Goal: Transaction & Acquisition: Book appointment/travel/reservation

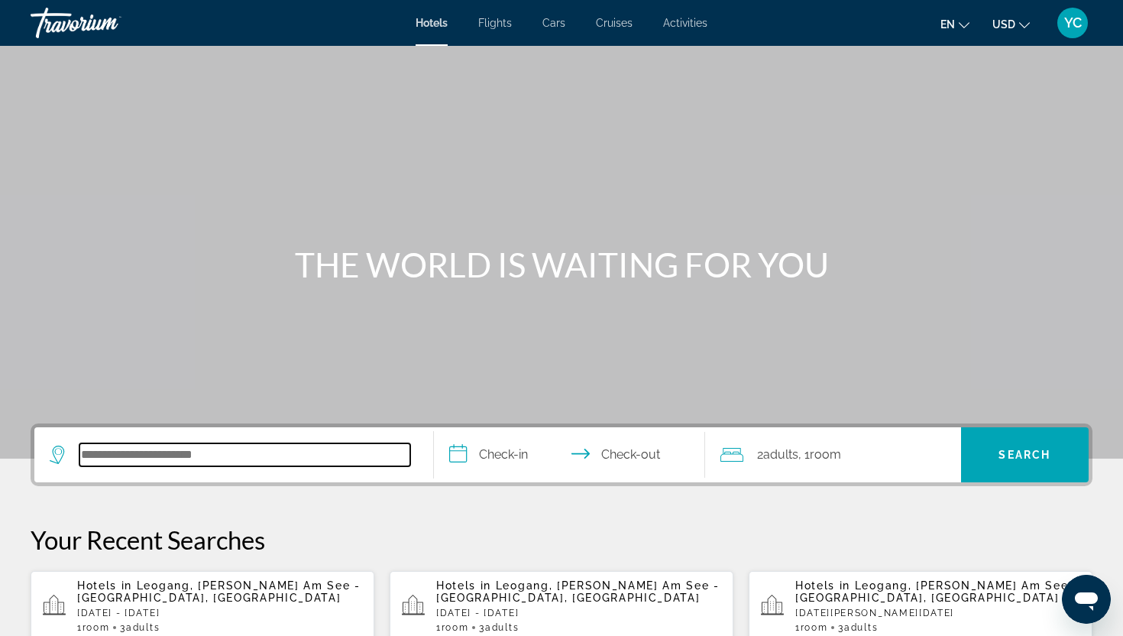
click at [120, 452] on input "Search hotel destination" at bounding box center [244, 454] width 331 height 23
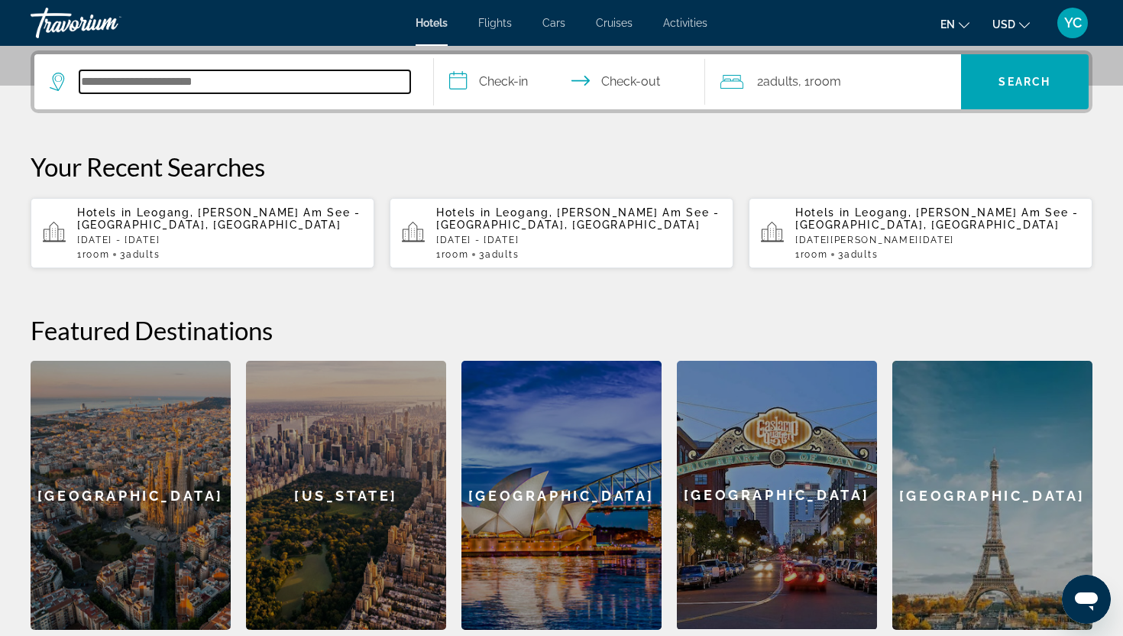
scroll to position [374, 0]
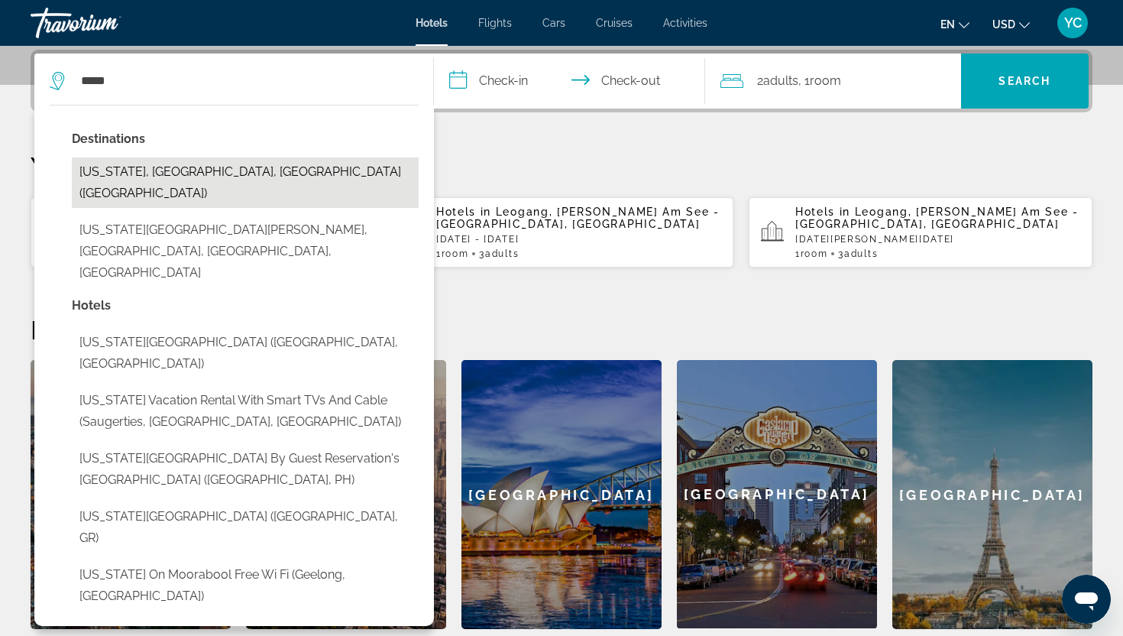
click at [196, 180] on button "[US_STATE], [GEOGRAPHIC_DATA], [GEOGRAPHIC_DATA] ([GEOGRAPHIC_DATA])" at bounding box center [245, 182] width 347 height 50
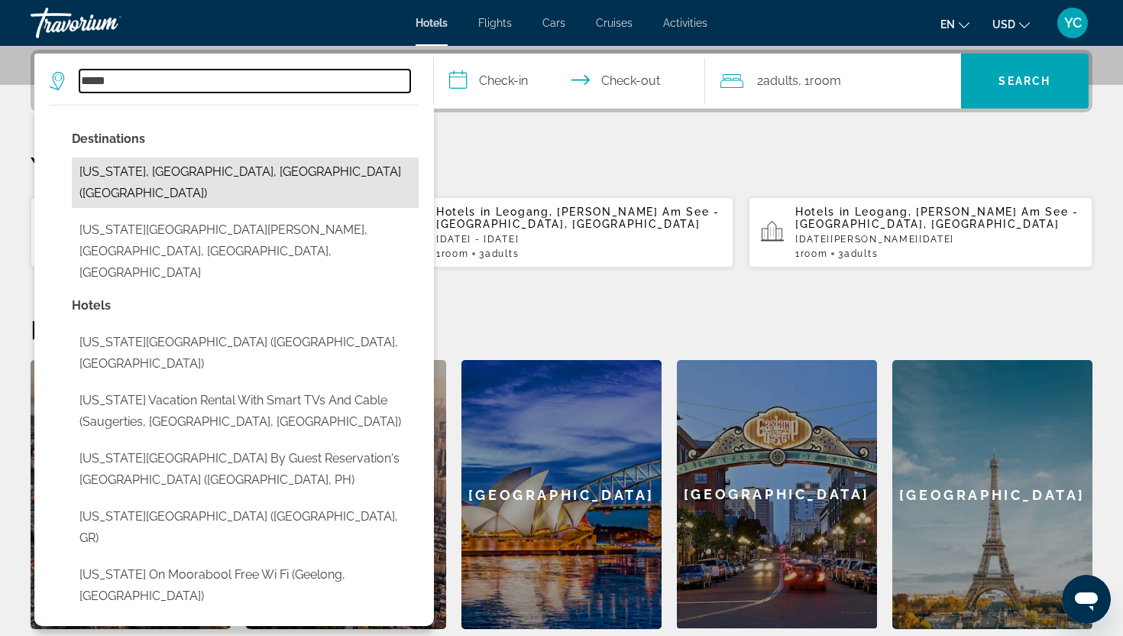
type input "**********"
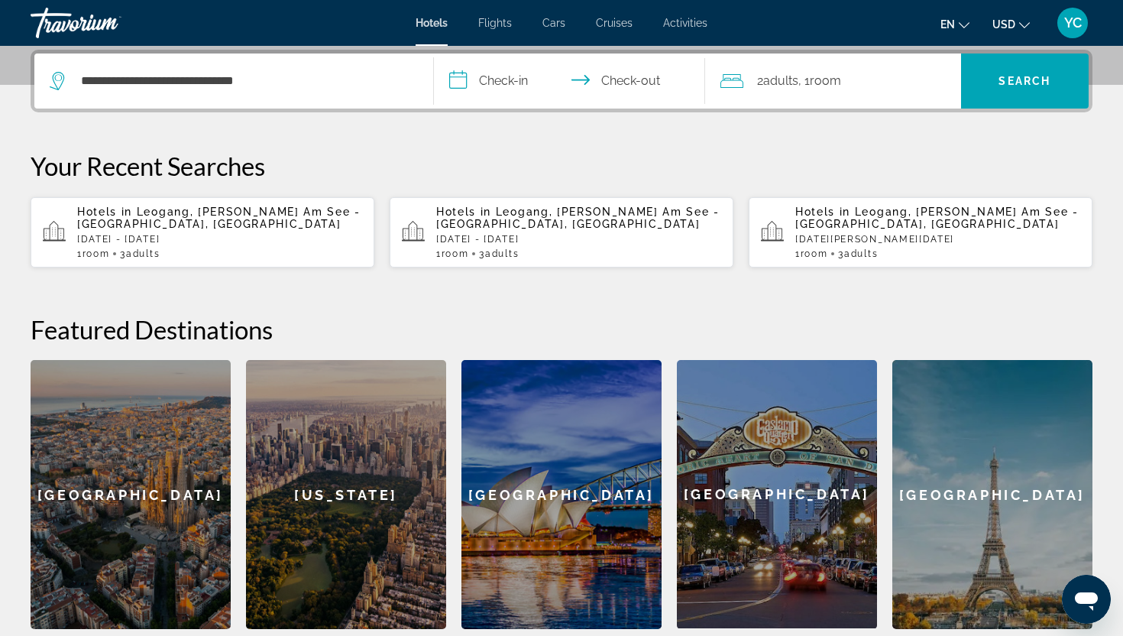
click at [487, 84] on input "**********" at bounding box center [572, 83] width 277 height 60
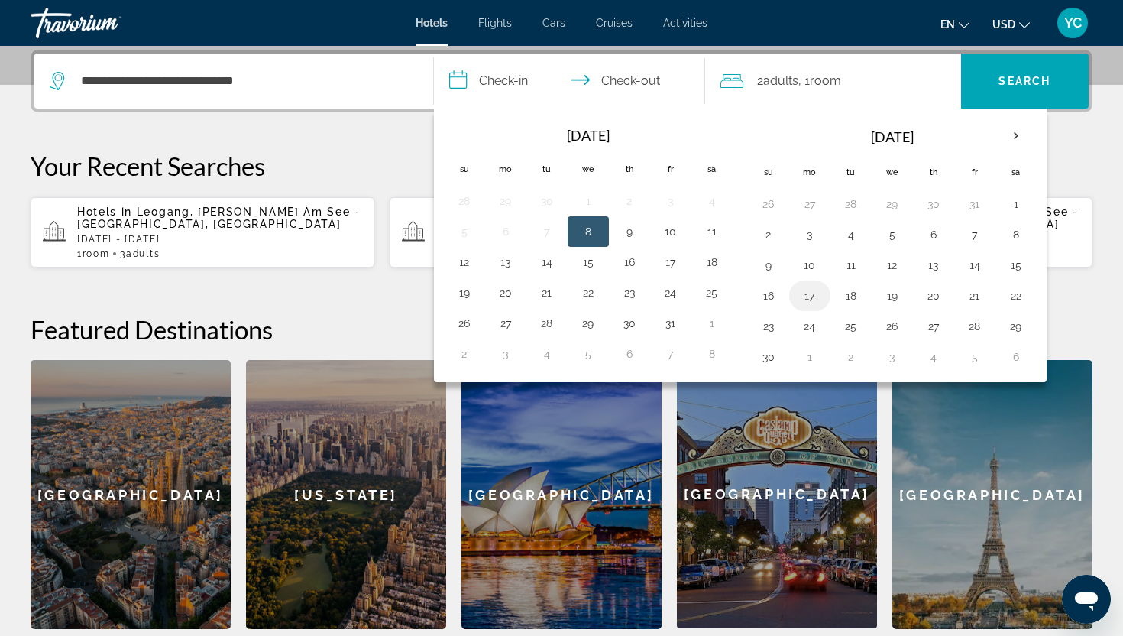
click at [805, 293] on button "17" at bounding box center [810, 295] width 24 height 21
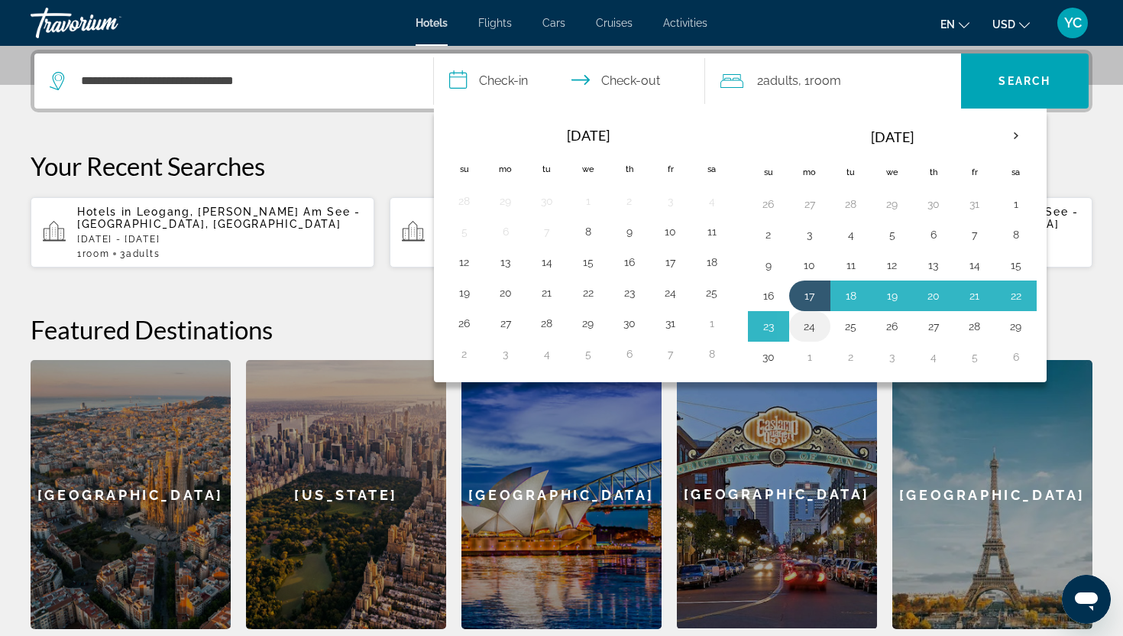
click at [822, 328] on td "24" at bounding box center [809, 326] width 41 height 31
click at [825, 332] on td "24" at bounding box center [809, 326] width 41 height 31
click at [817, 318] on button "24" at bounding box center [810, 326] width 24 height 21
type input "**********"
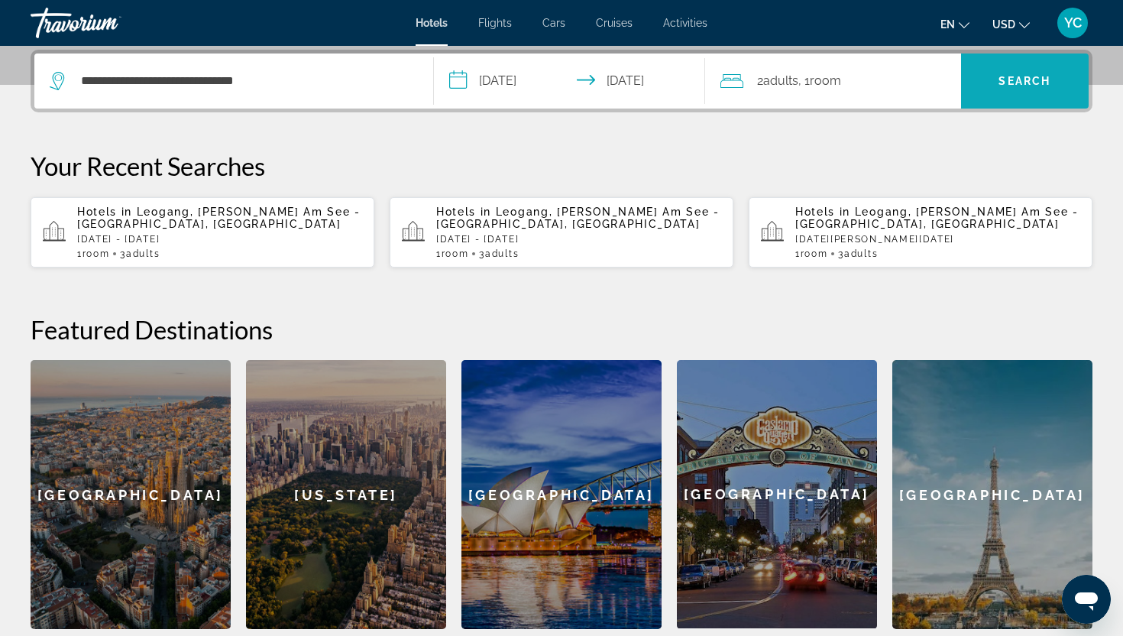
click at [1018, 86] on span "Search" at bounding box center [1024, 81] width 52 height 12
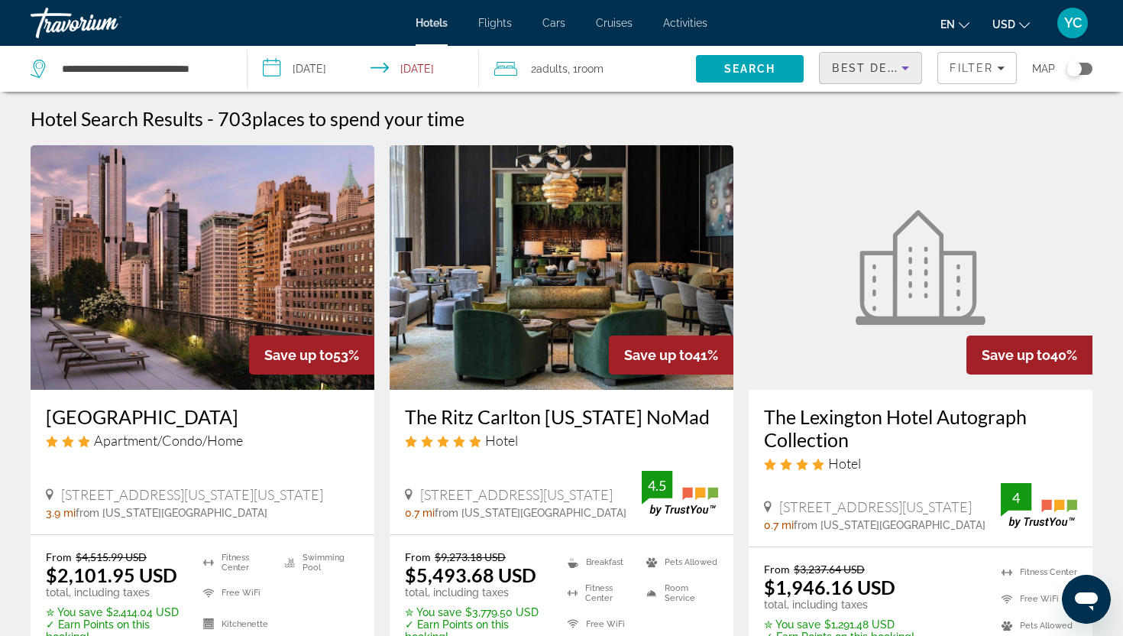
click at [902, 74] on icon "Sort by" at bounding box center [905, 68] width 18 height 18
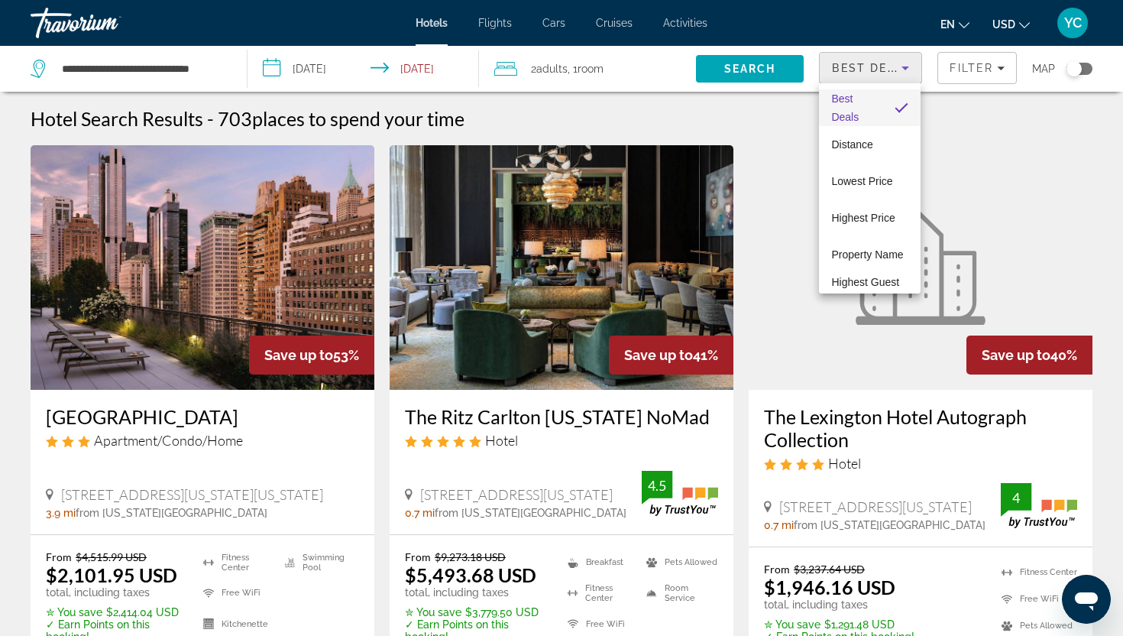
click at [977, 70] on div at bounding box center [561, 318] width 1123 height 636
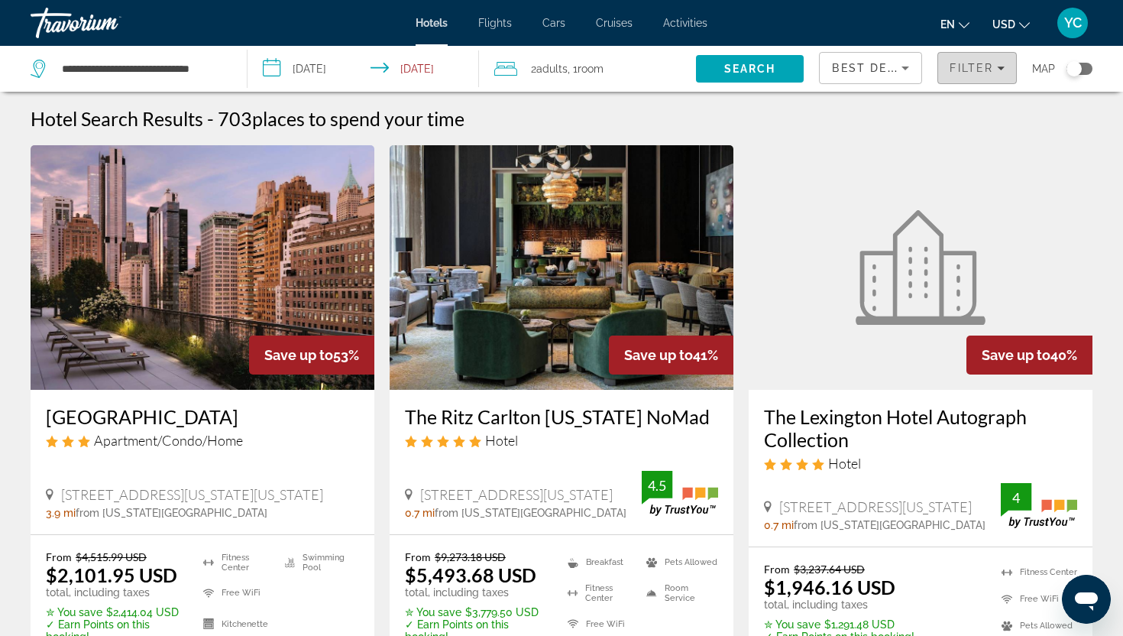
click at [977, 70] on span "Filter" at bounding box center [972, 68] width 44 height 12
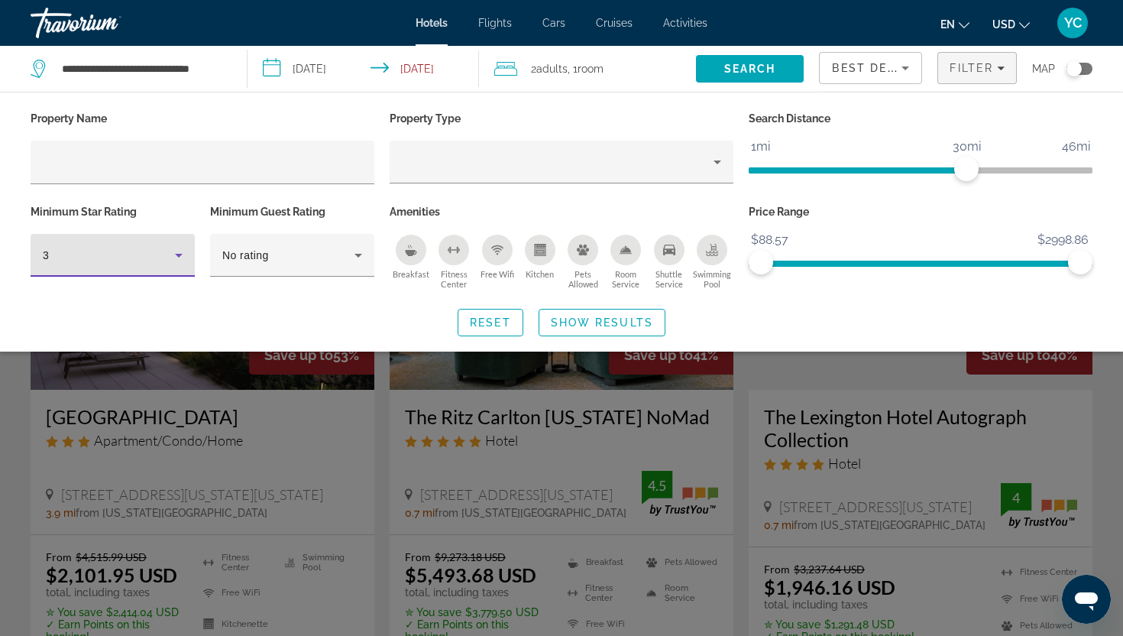
click at [178, 251] on icon "Hotel Filters" at bounding box center [179, 255] width 18 height 18
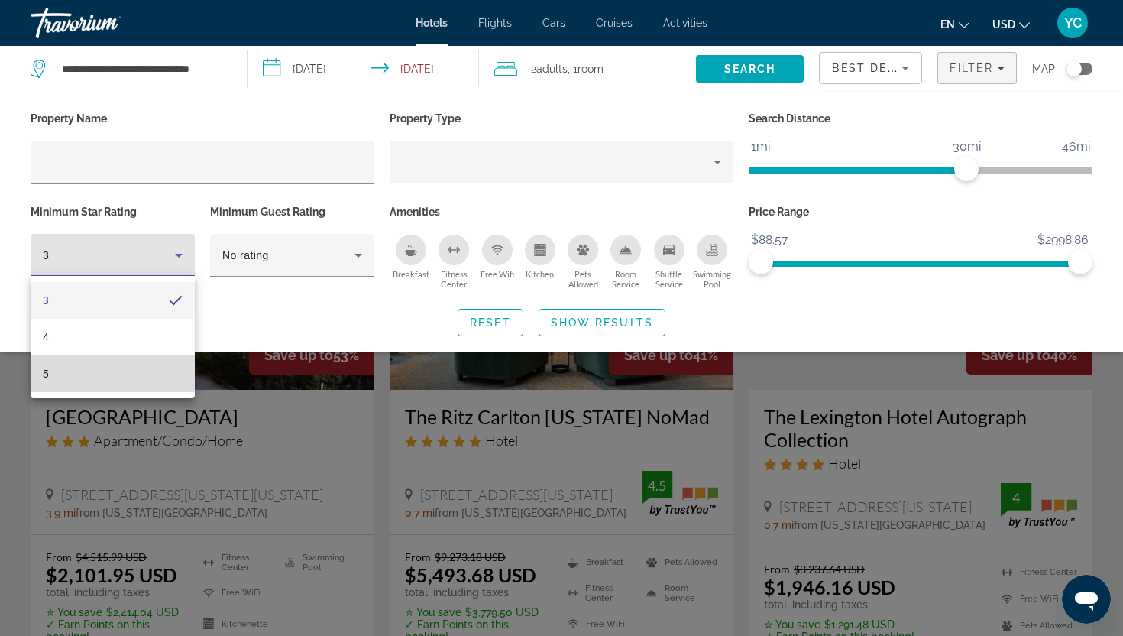
click at [158, 371] on mat-option "5" at bounding box center [113, 373] width 164 height 37
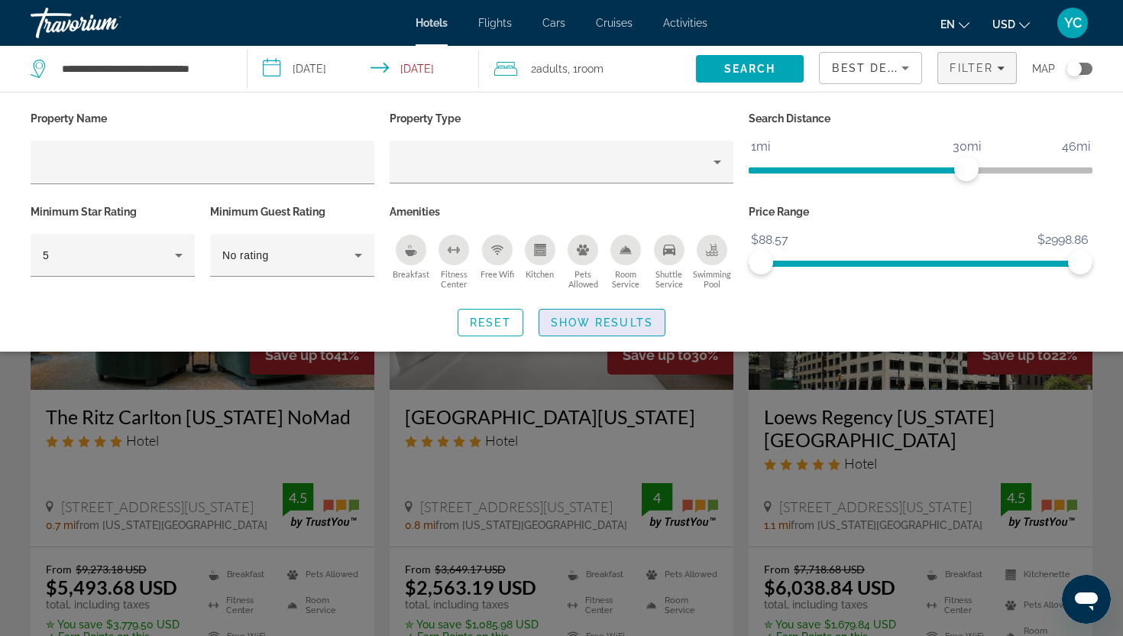
click at [561, 325] on span "Show Results" at bounding box center [602, 322] width 102 height 12
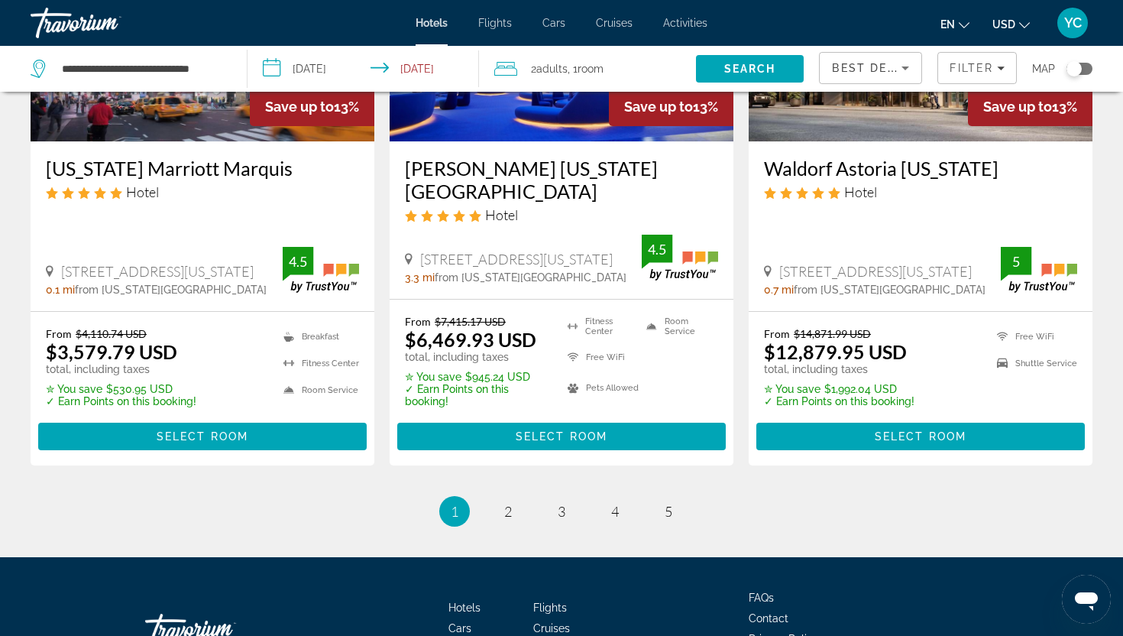
scroll to position [1999, 0]
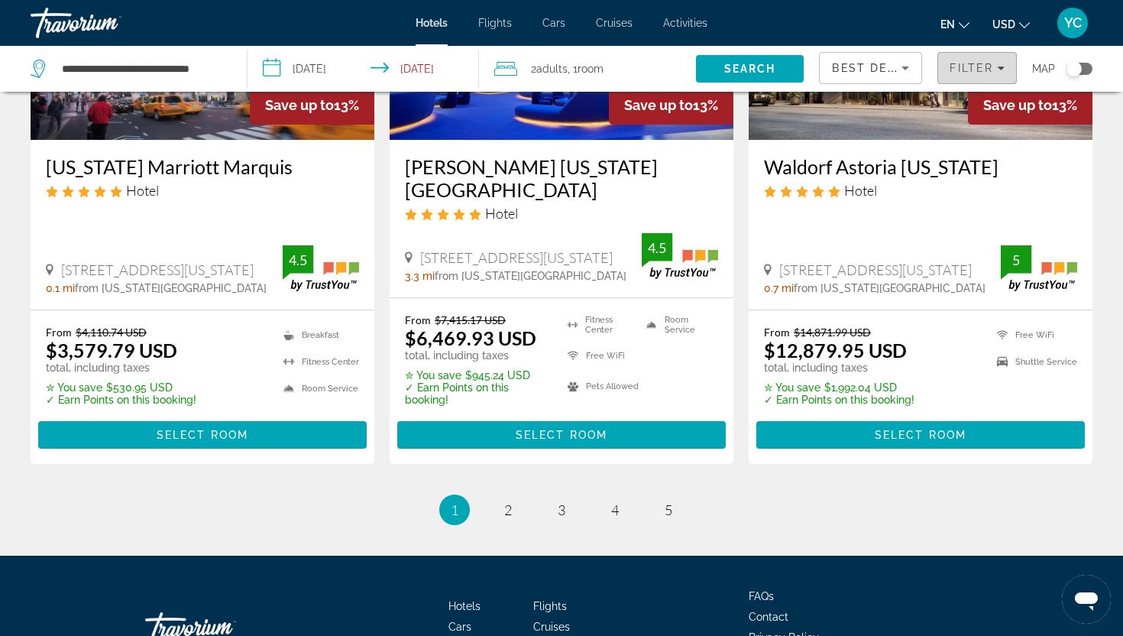
click at [963, 70] on span "Filter" at bounding box center [972, 68] width 44 height 12
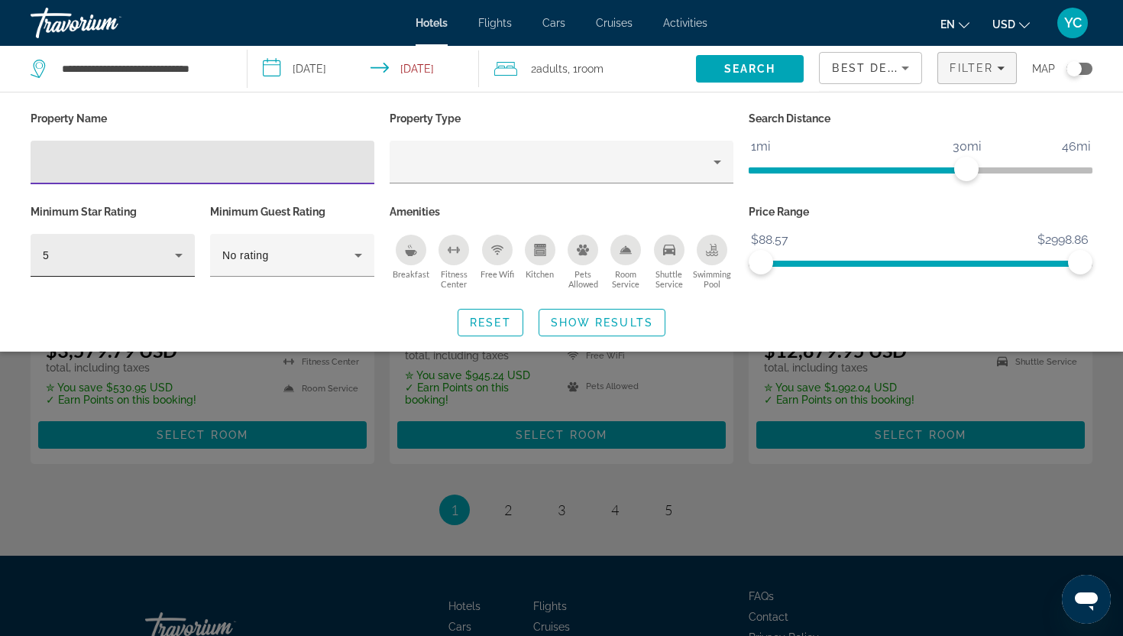
click at [180, 257] on icon "Hotel Filters" at bounding box center [179, 255] width 18 height 18
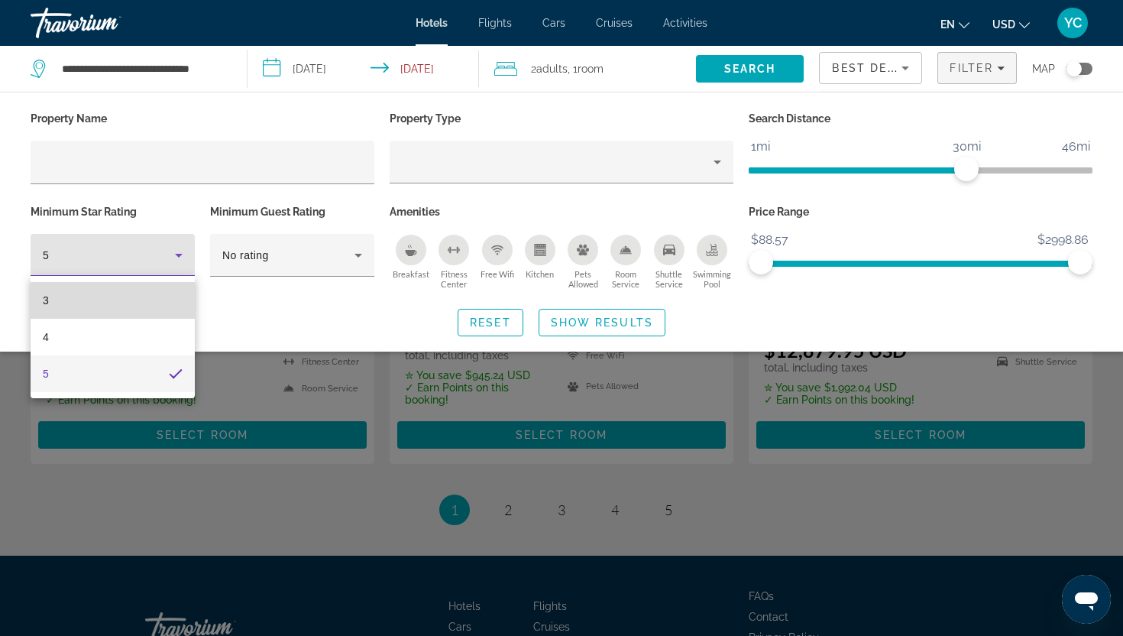
click at [144, 307] on mat-option "3" at bounding box center [113, 300] width 164 height 37
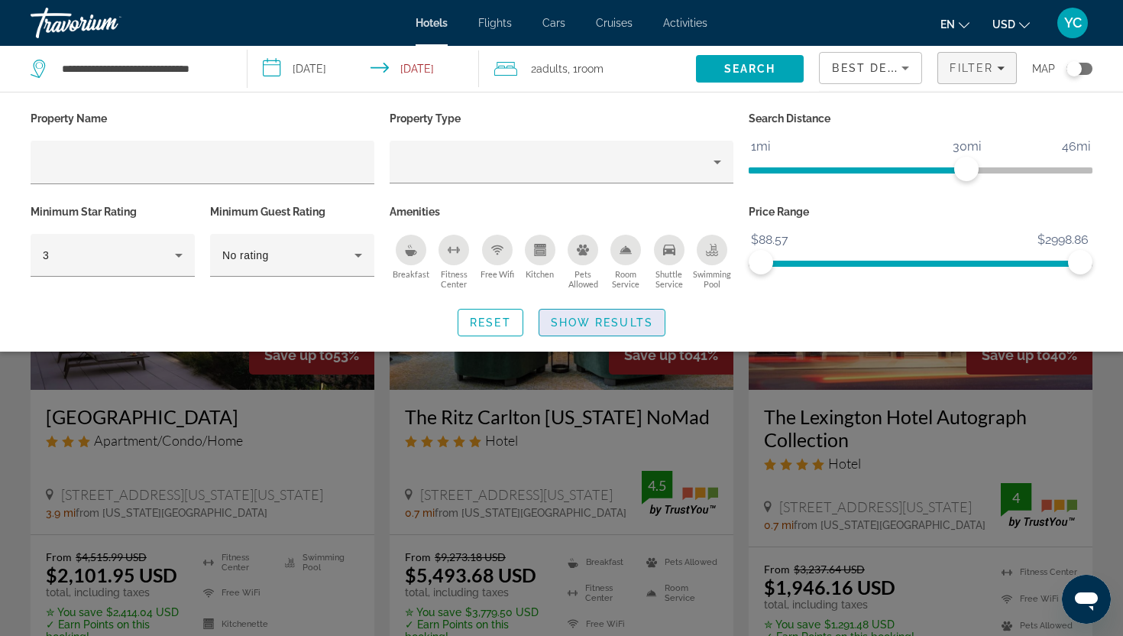
click at [565, 323] on span "Show Results" at bounding box center [602, 322] width 102 height 12
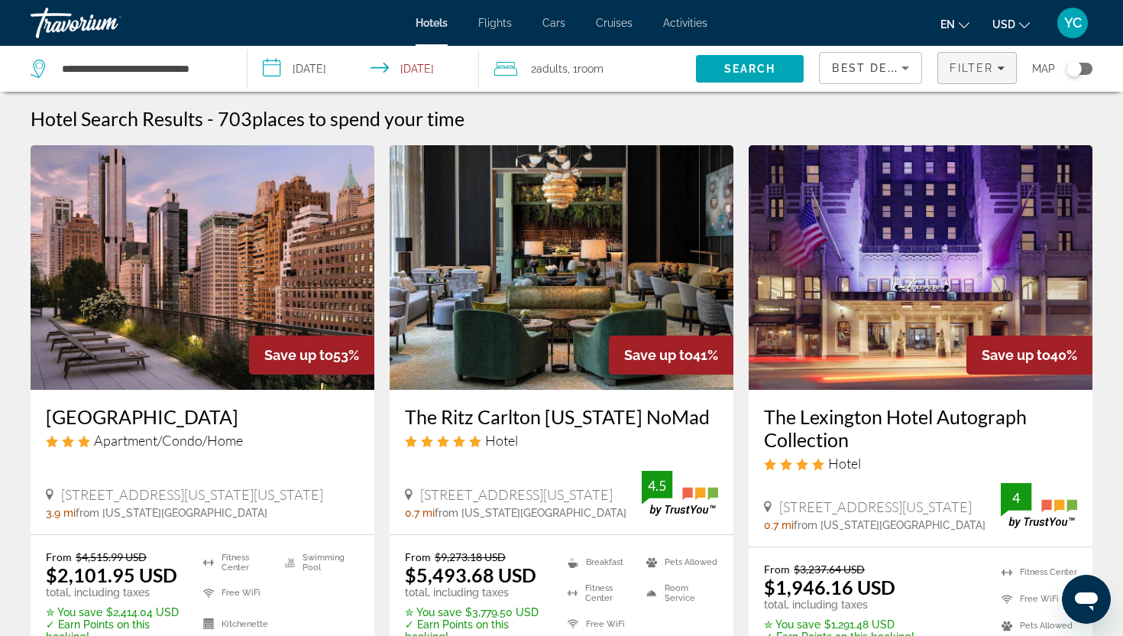
click at [980, 75] on span "Filters" at bounding box center [977, 68] width 78 height 37
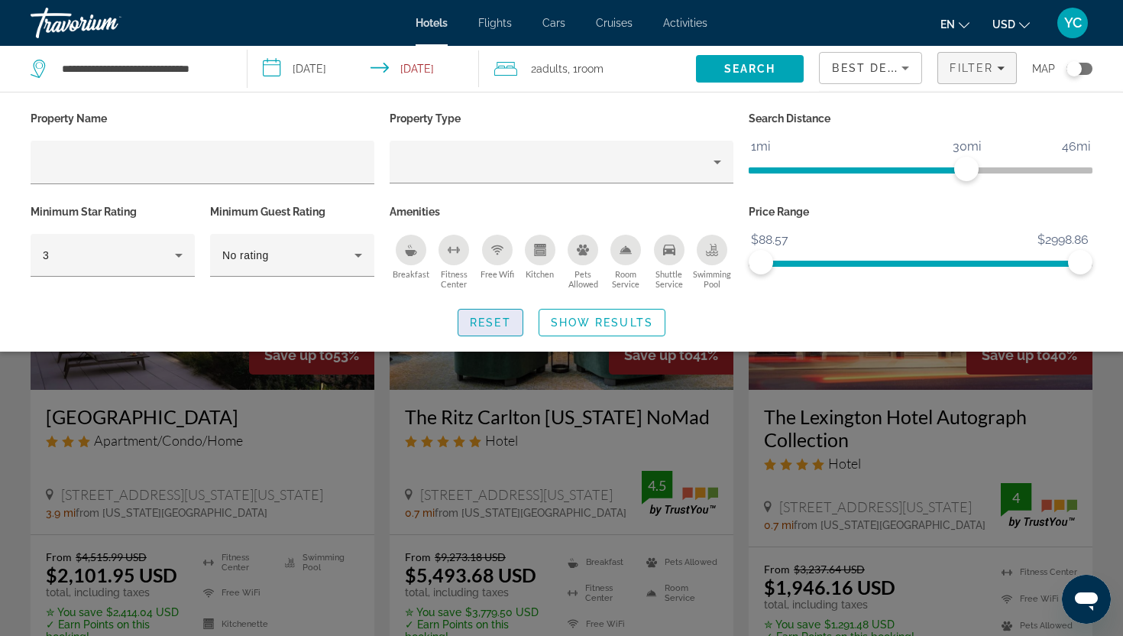
click at [475, 333] on span "Search widget" at bounding box center [490, 322] width 64 height 37
click at [599, 316] on span "Show Results" at bounding box center [602, 322] width 102 height 12
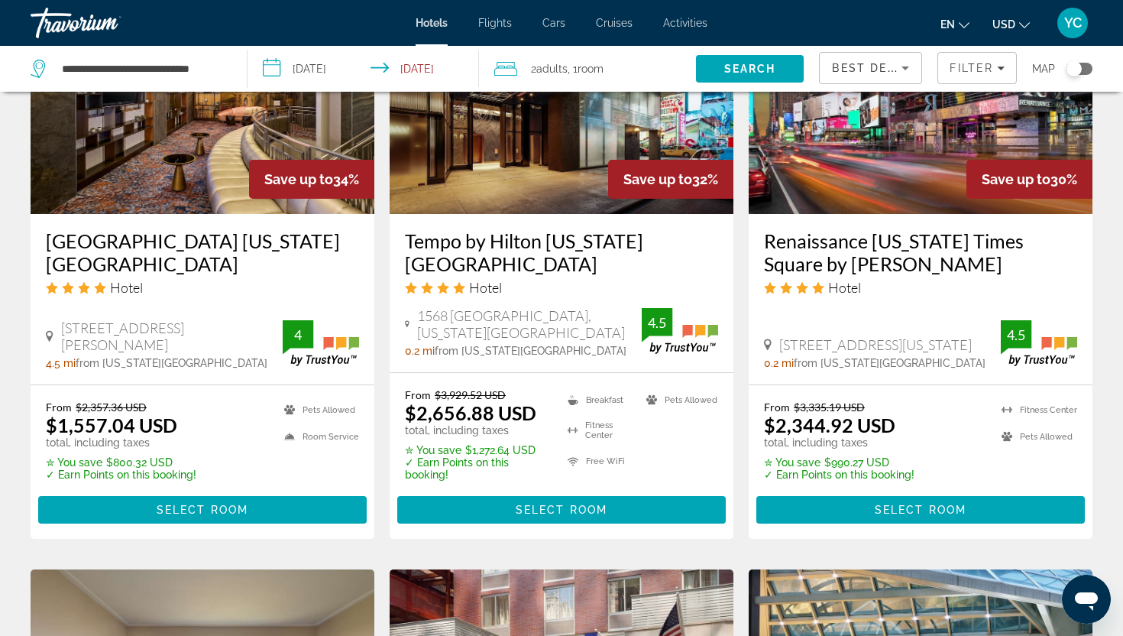
scroll to position [1340, 0]
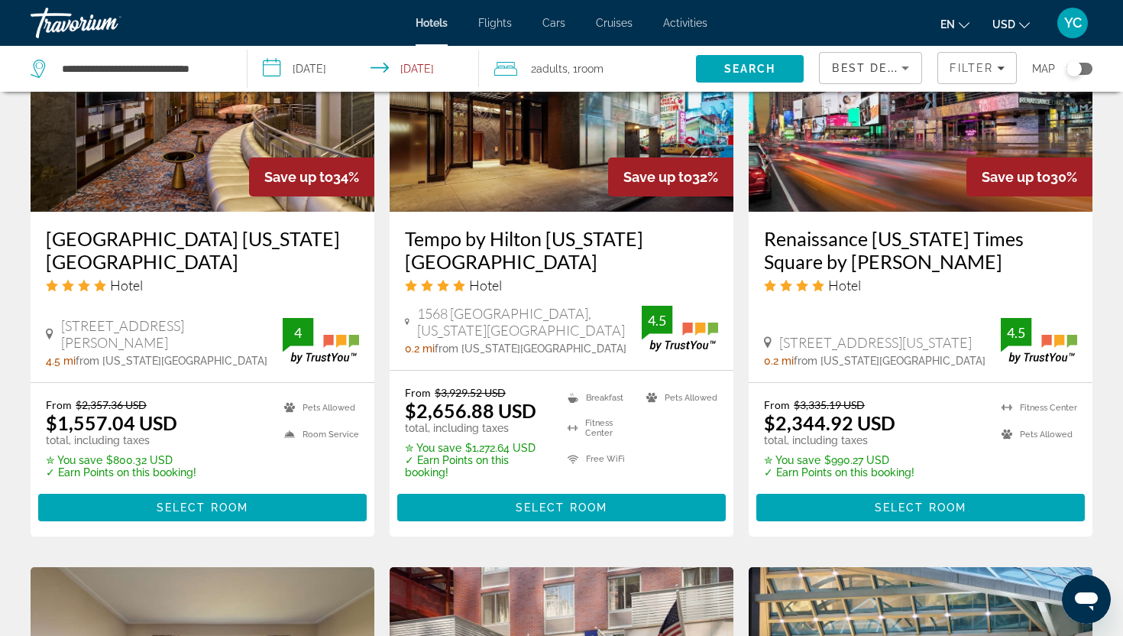
click at [871, 66] on span "Best Deals" at bounding box center [871, 68] width 79 height 12
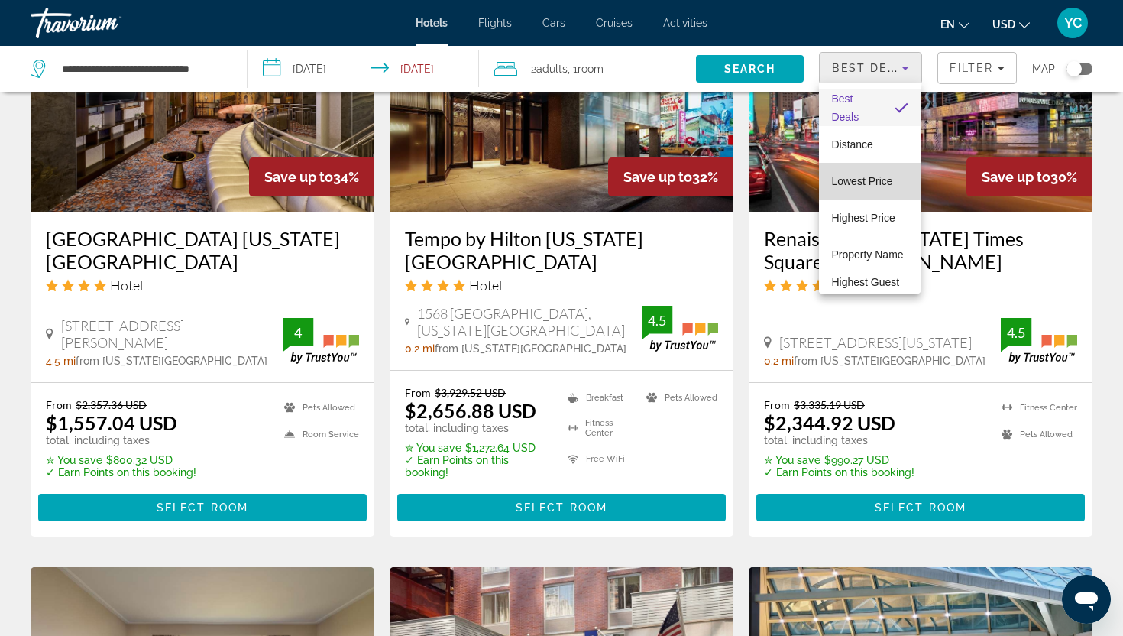
click at [863, 183] on span "Lowest Price" at bounding box center [861, 181] width 61 height 12
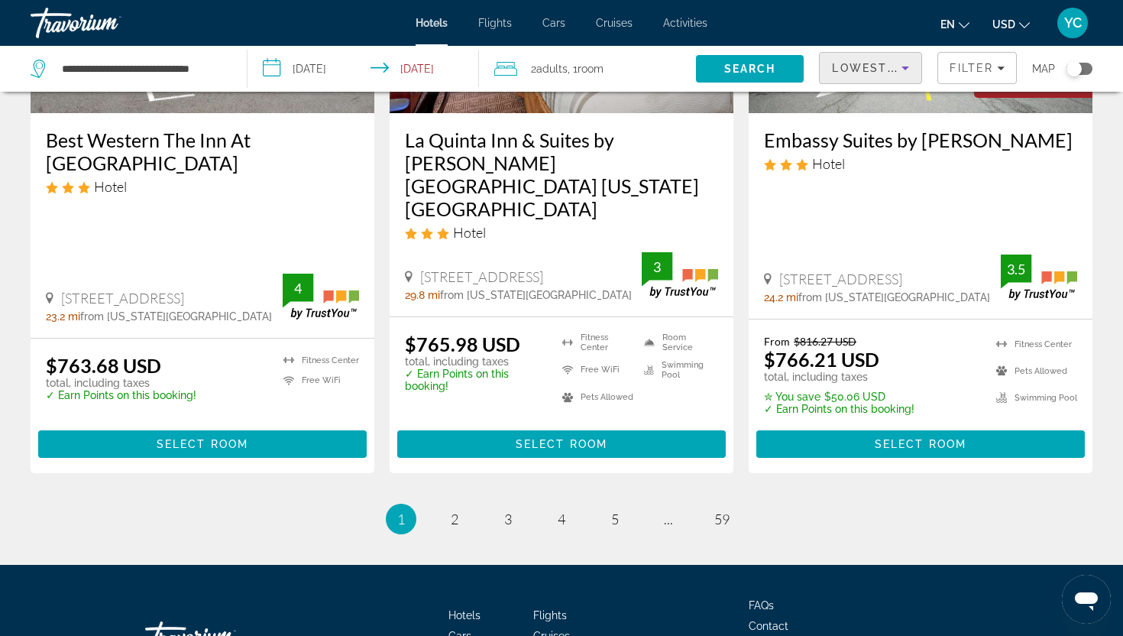
scroll to position [2061, 0]
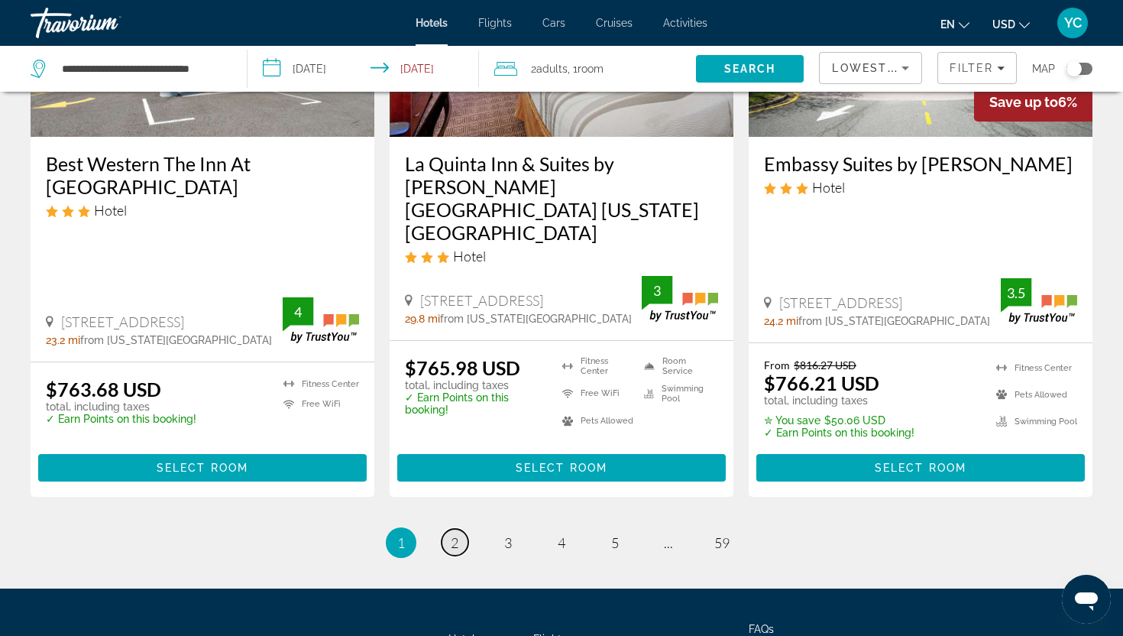
click at [455, 534] on span "2" at bounding box center [455, 542] width 8 height 17
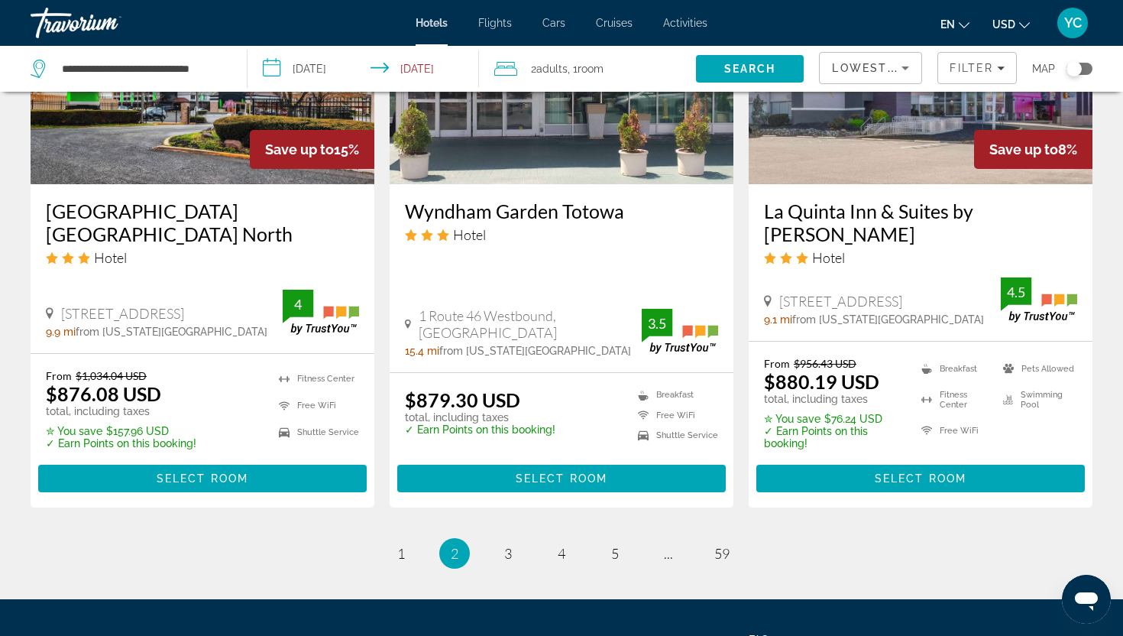
scroll to position [2102, 0]
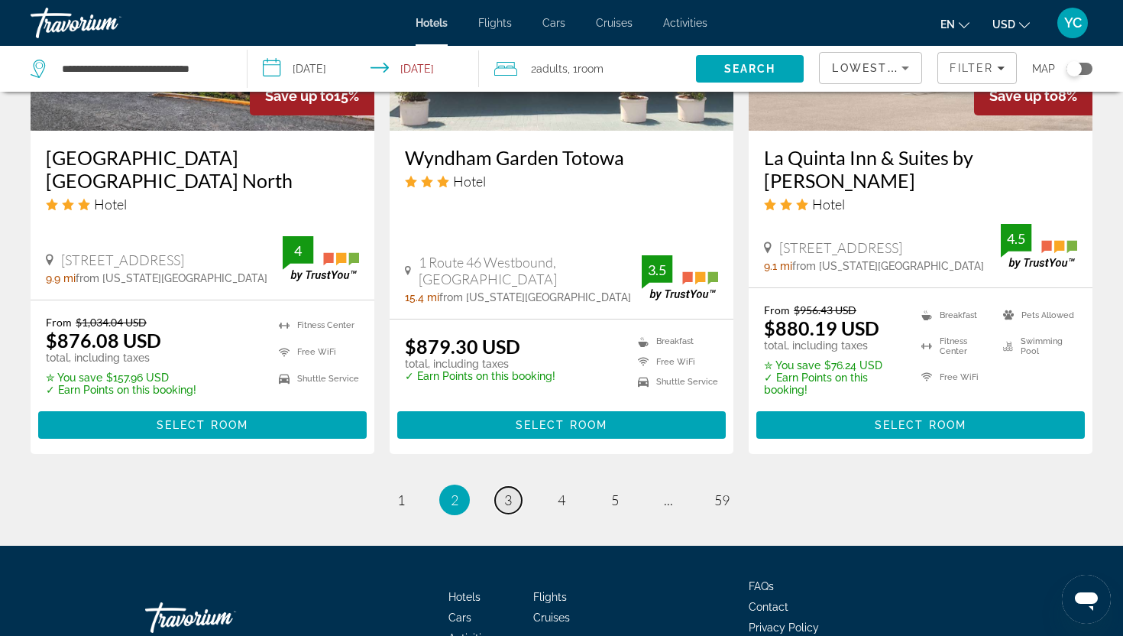
click at [510, 491] on span "3" at bounding box center [508, 499] width 8 height 17
